Goal: Task Accomplishment & Management: Use online tool/utility

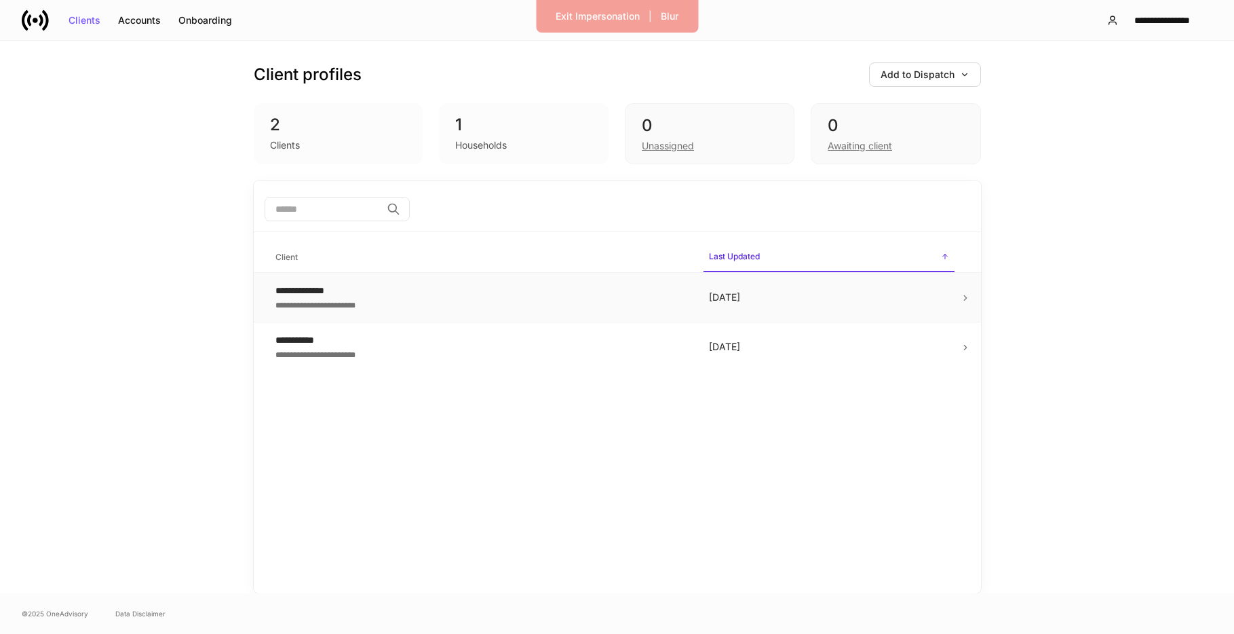
click at [731, 300] on p "[DATE]" at bounding box center [829, 297] width 240 height 14
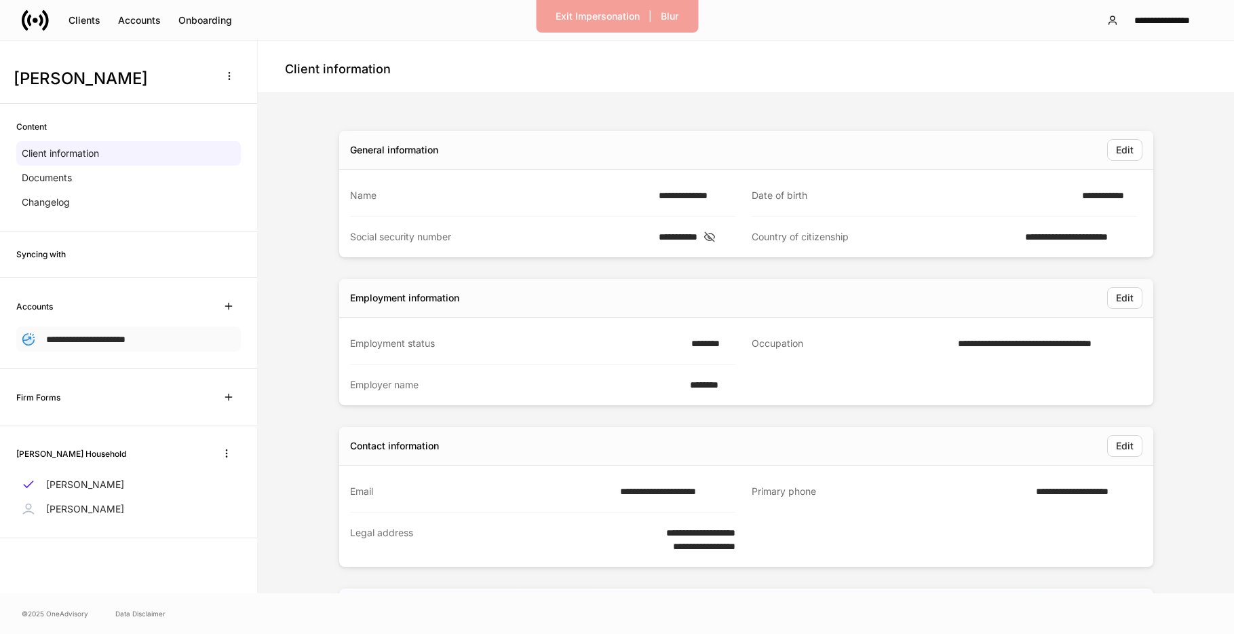
click at [115, 338] on span "**********" at bounding box center [85, 338] width 79 height 9
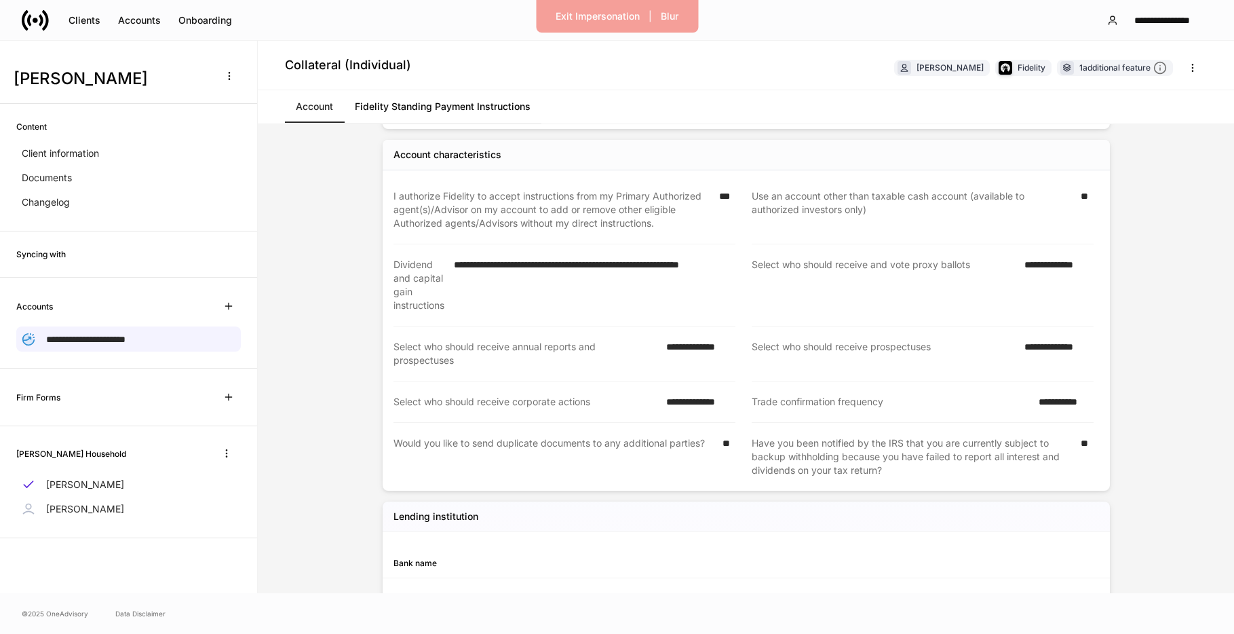
scroll to position [410, 0]
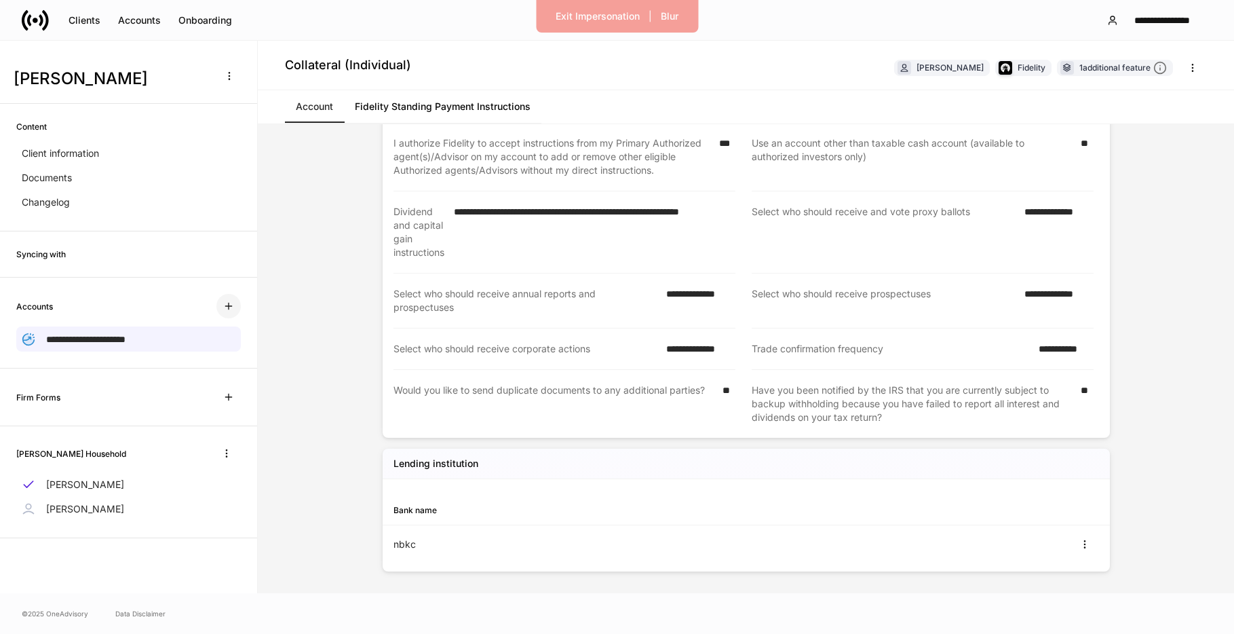
click at [230, 306] on icon "button" at bounding box center [228, 306] width 6 height 6
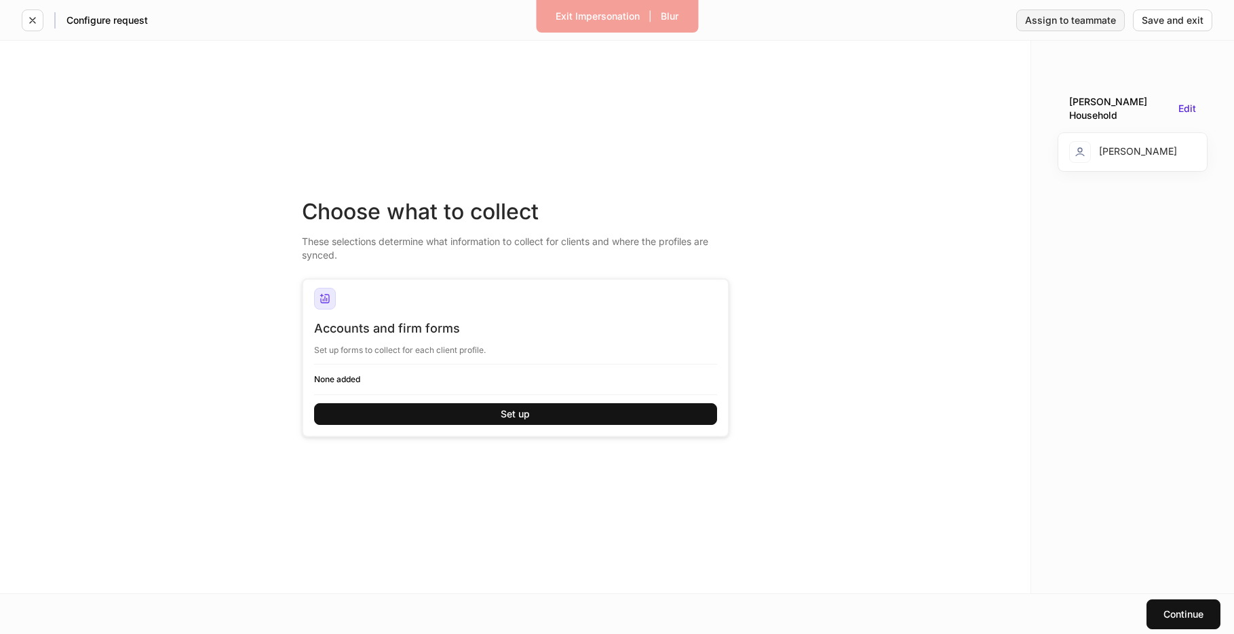
click at [1083, 23] on div "Assign to teammate" at bounding box center [1070, 20] width 91 height 9
click at [28, 20] on icon "button" at bounding box center [32, 20] width 11 height 11
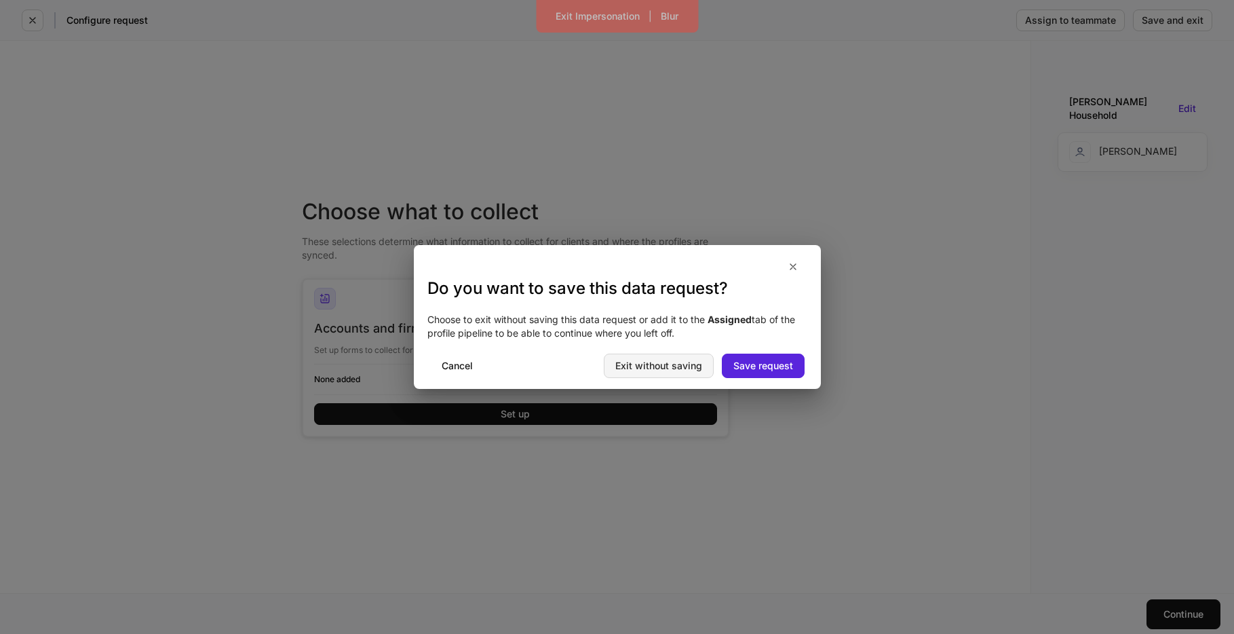
click at [667, 365] on div "Exit without saving" at bounding box center [658, 365] width 87 height 9
